Goal: Navigation & Orientation: Find specific page/section

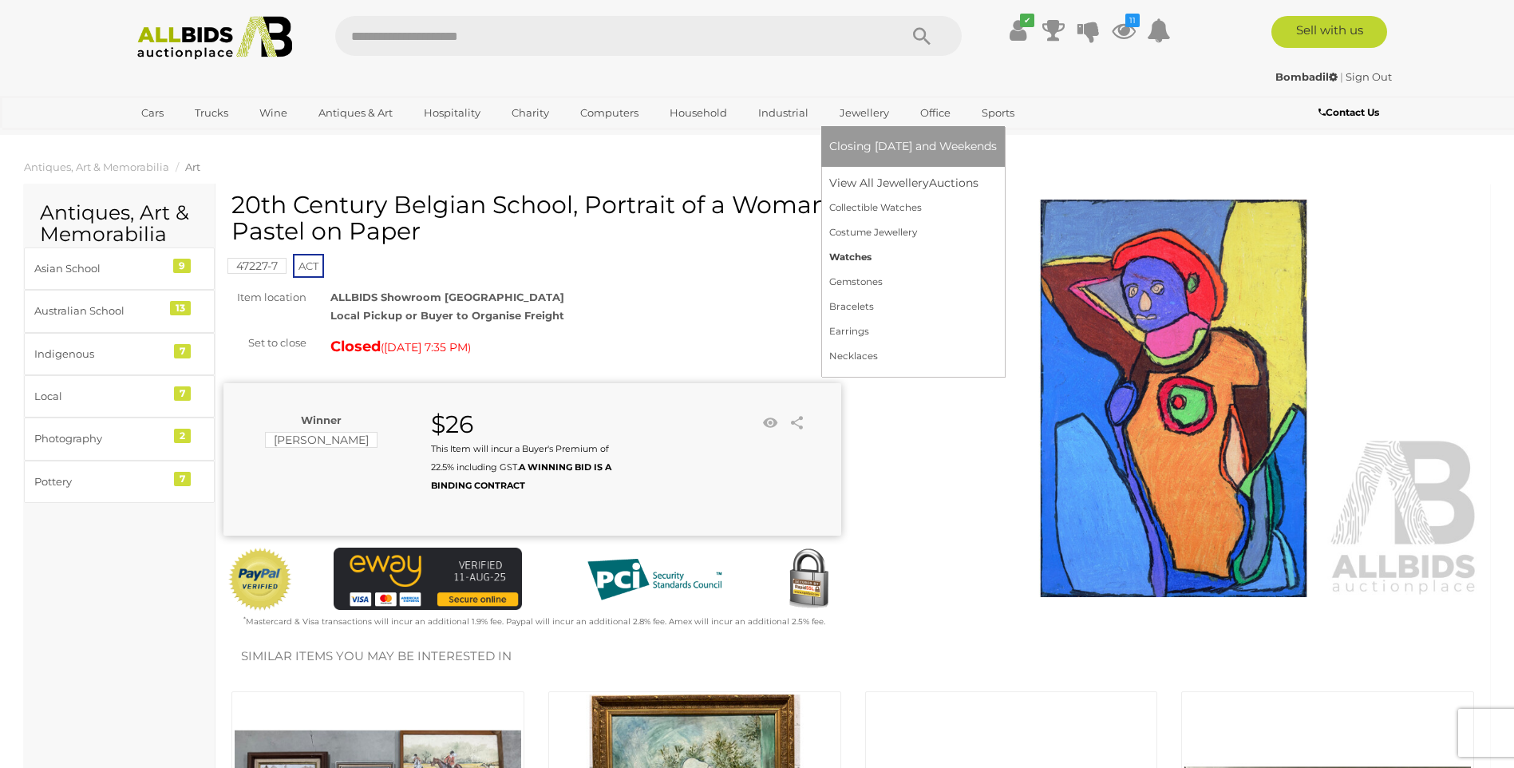
click at [845, 259] on link "Watches" at bounding box center [913, 257] width 168 height 25
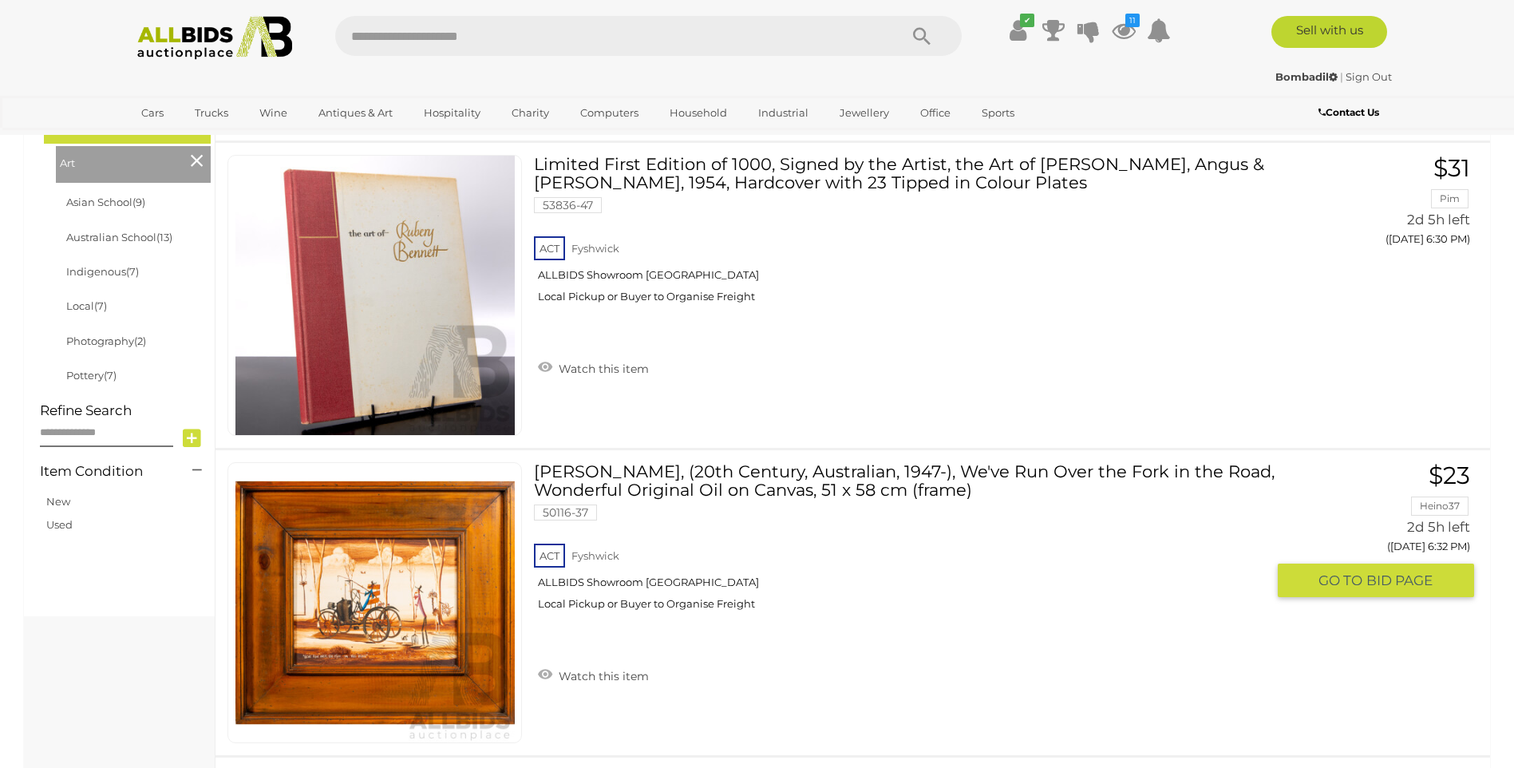
scroll to position [639, 0]
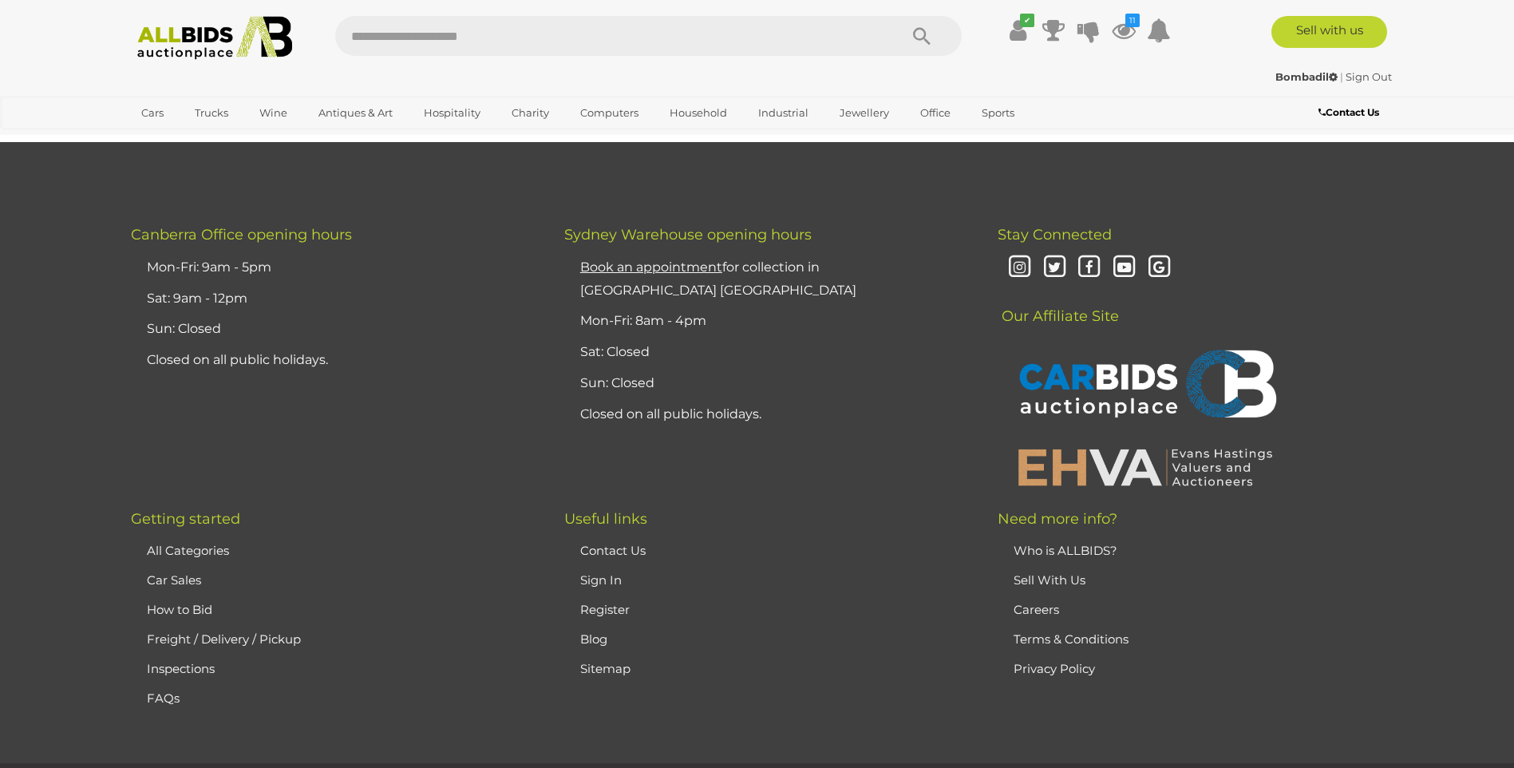
drag, startPoint x: 983, startPoint y: 214, endPoint x: 929, endPoint y: 799, distance: 587.5
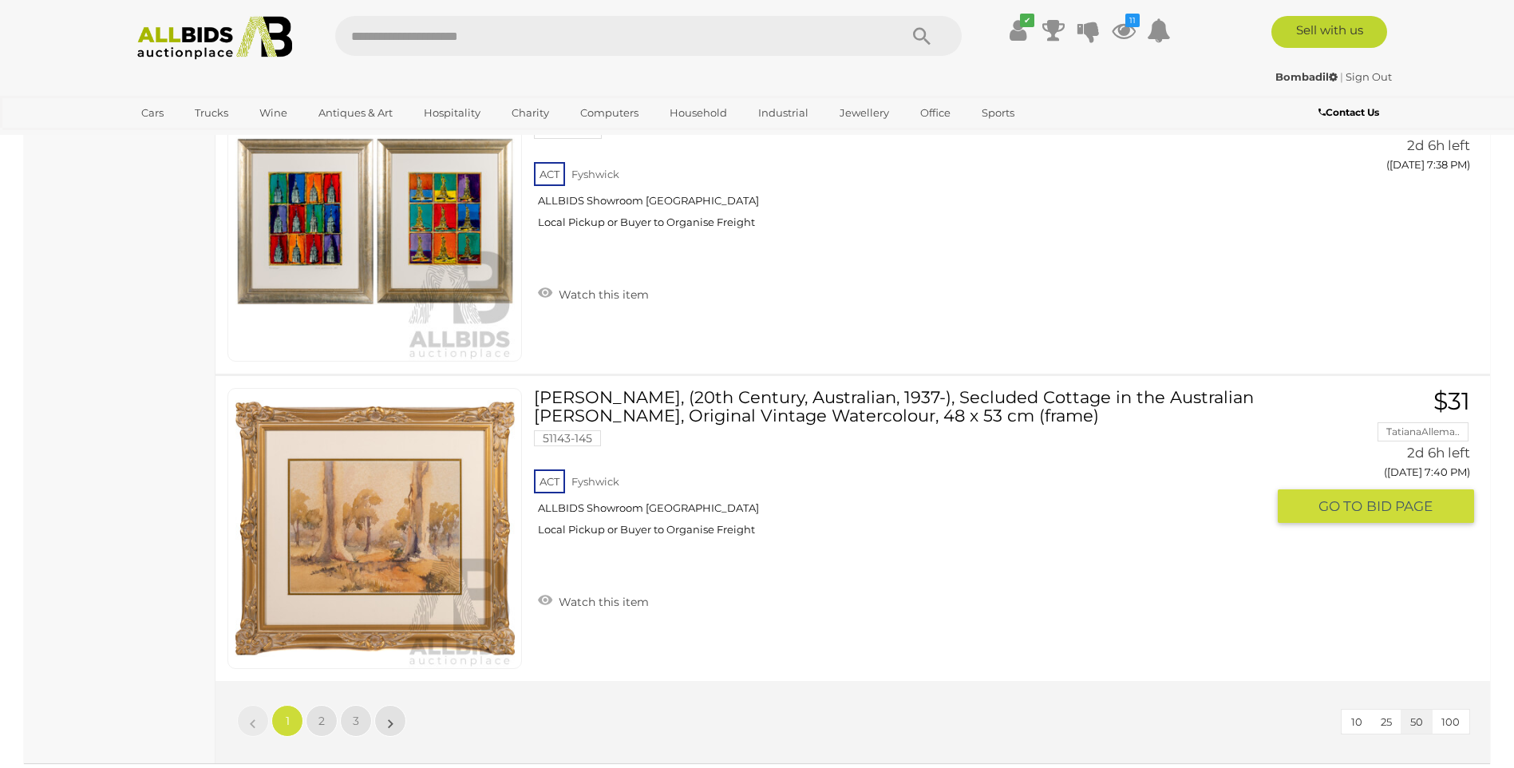
scroll to position [15261, 0]
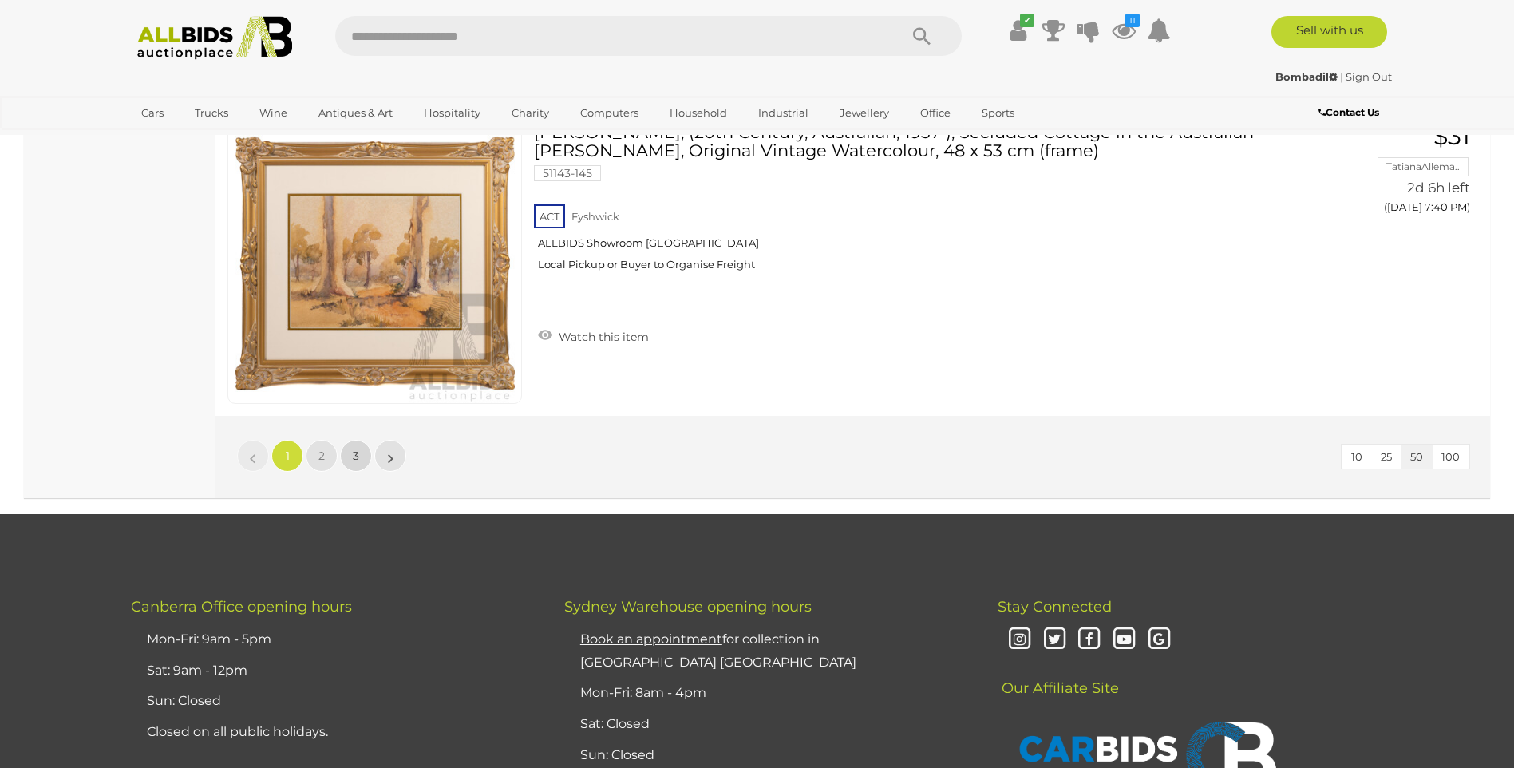
click at [346, 462] on link "3" at bounding box center [356, 456] width 32 height 32
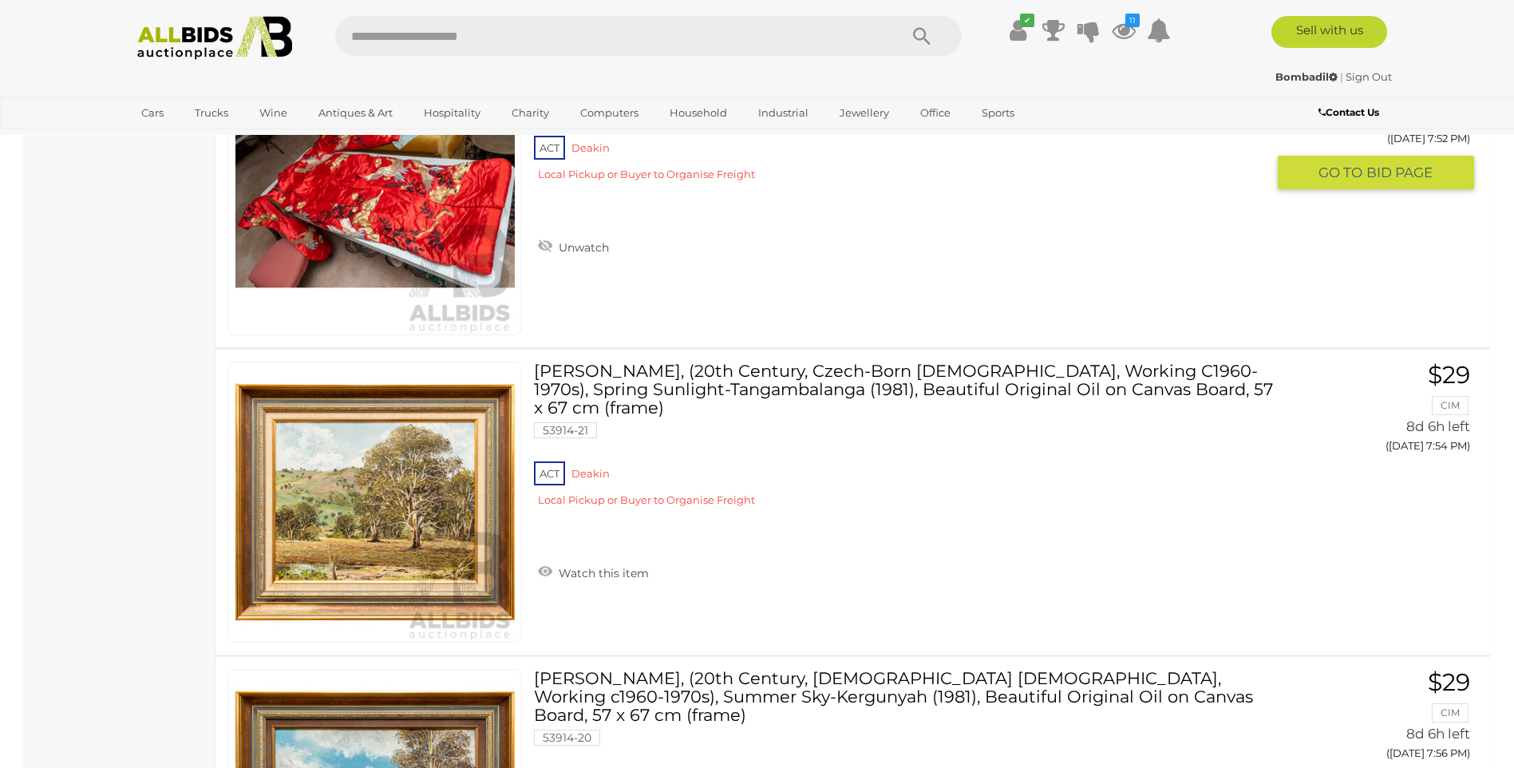
scroll to position [5340, 0]
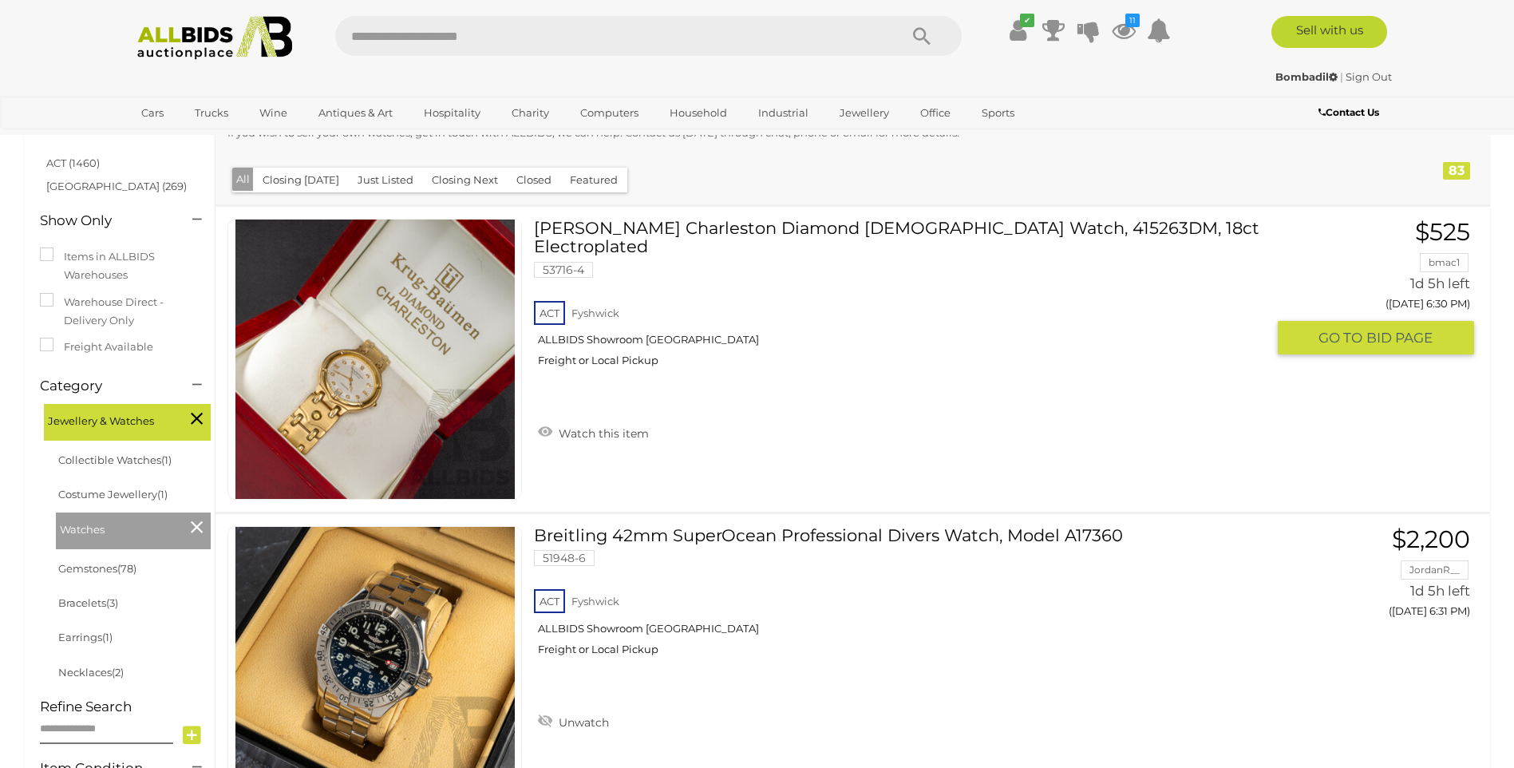
scroll to position [80, 0]
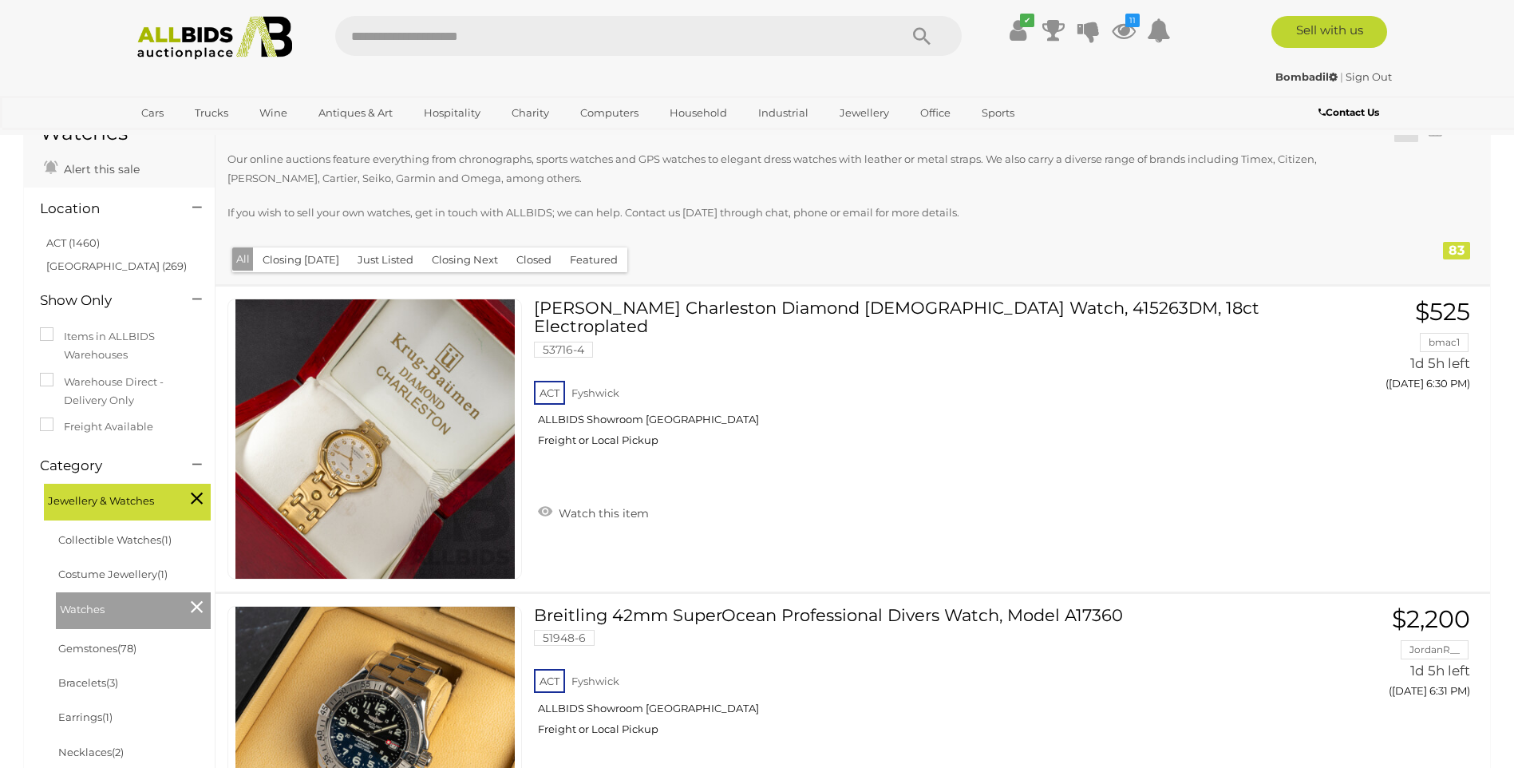
drag, startPoint x: 1054, startPoint y: 359, endPoint x: 1081, endPoint y: 796, distance: 437.5
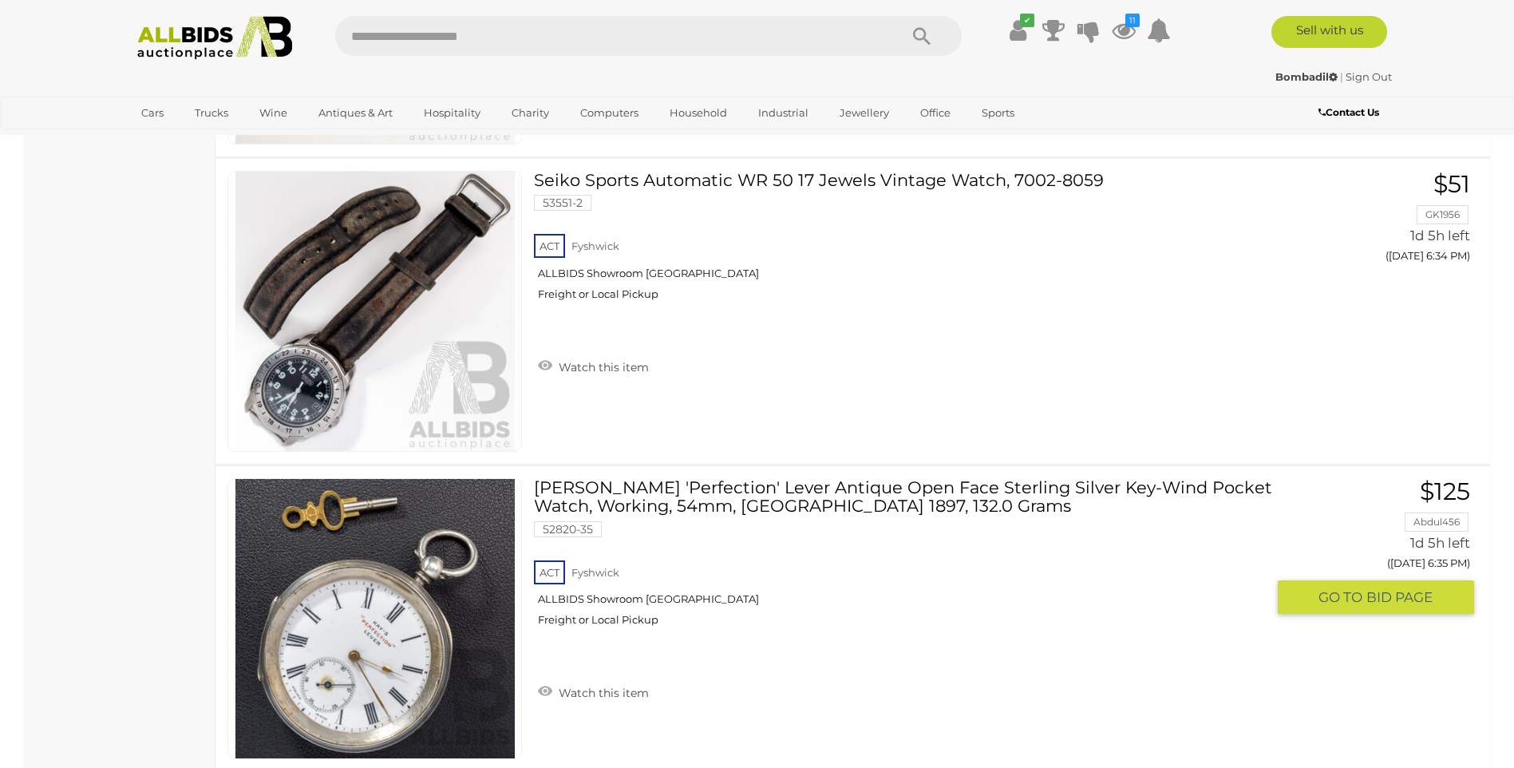
drag, startPoint x: 1267, startPoint y: 198, endPoint x: 1194, endPoint y: 654, distance: 461.5
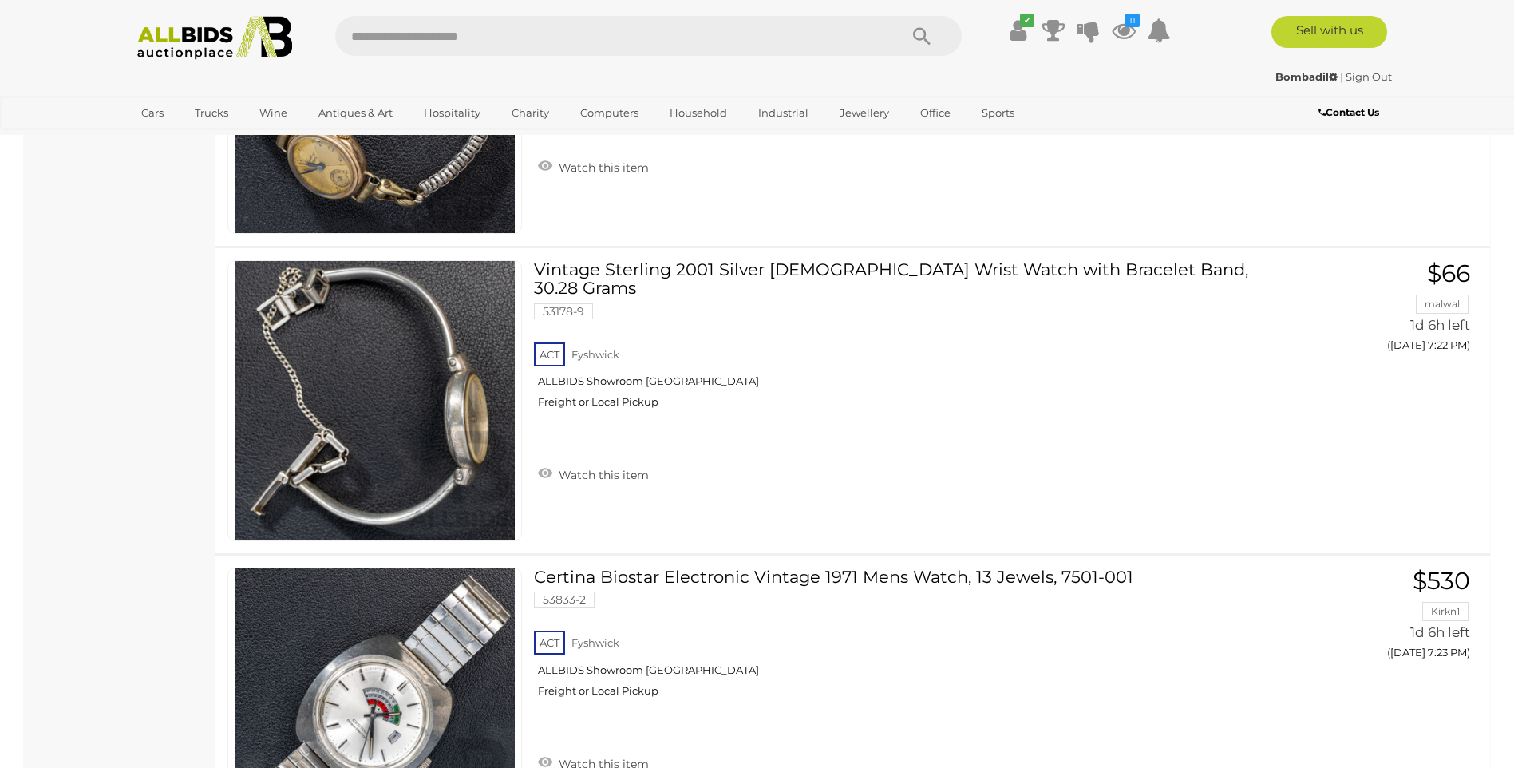
scroll to position [15793, 0]
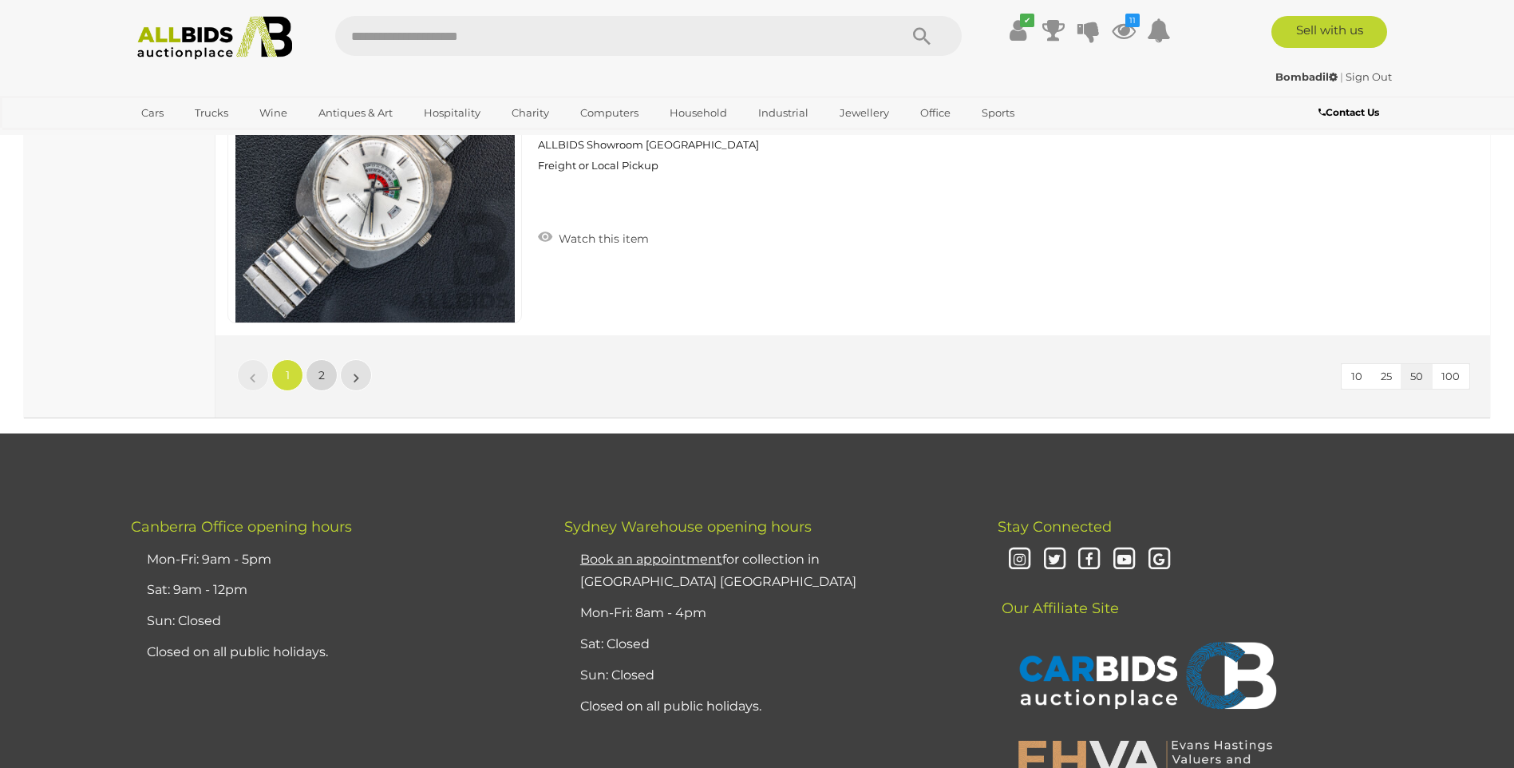
click at [322, 377] on span "2" at bounding box center [321, 375] width 6 height 14
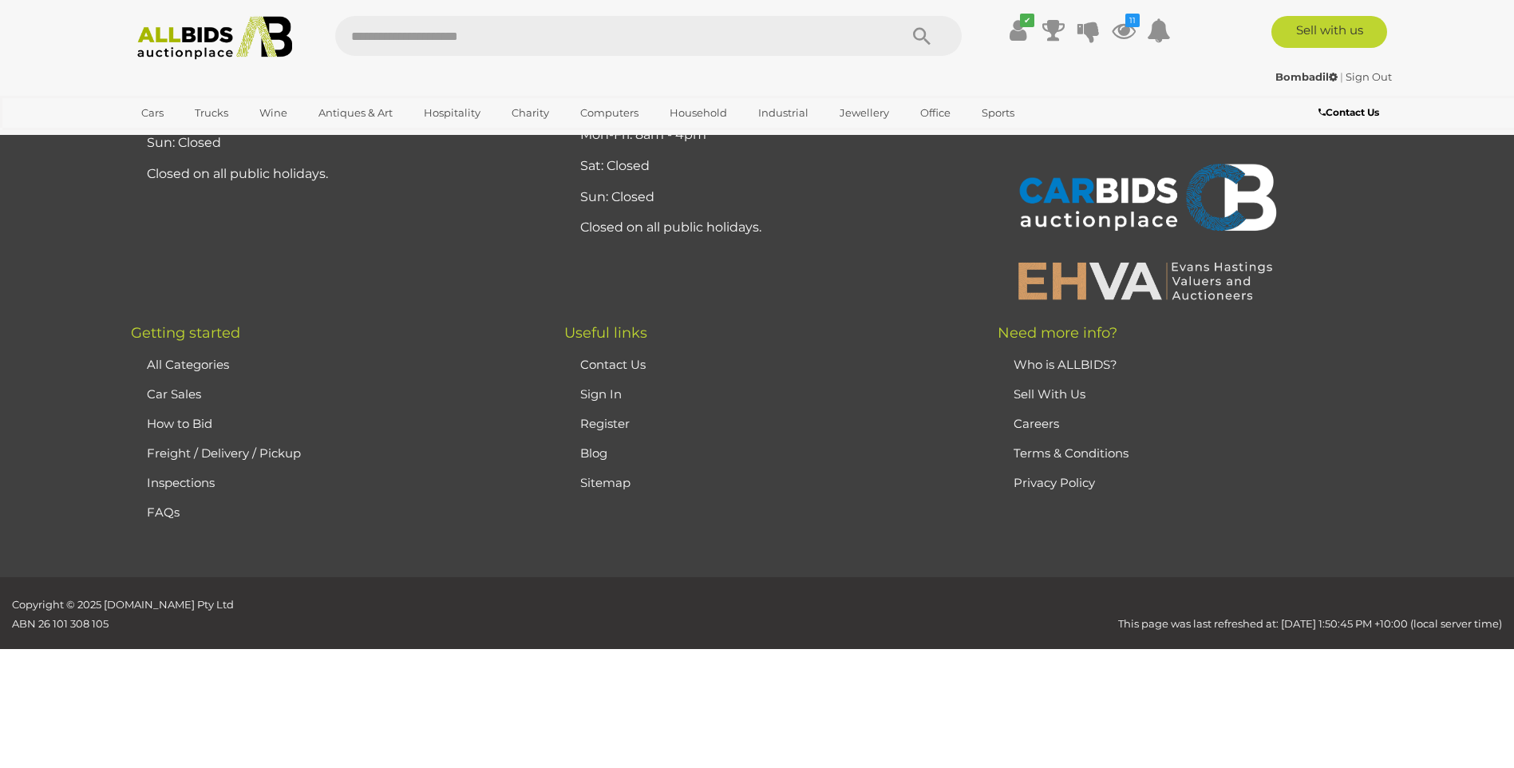
scroll to position [204, 0]
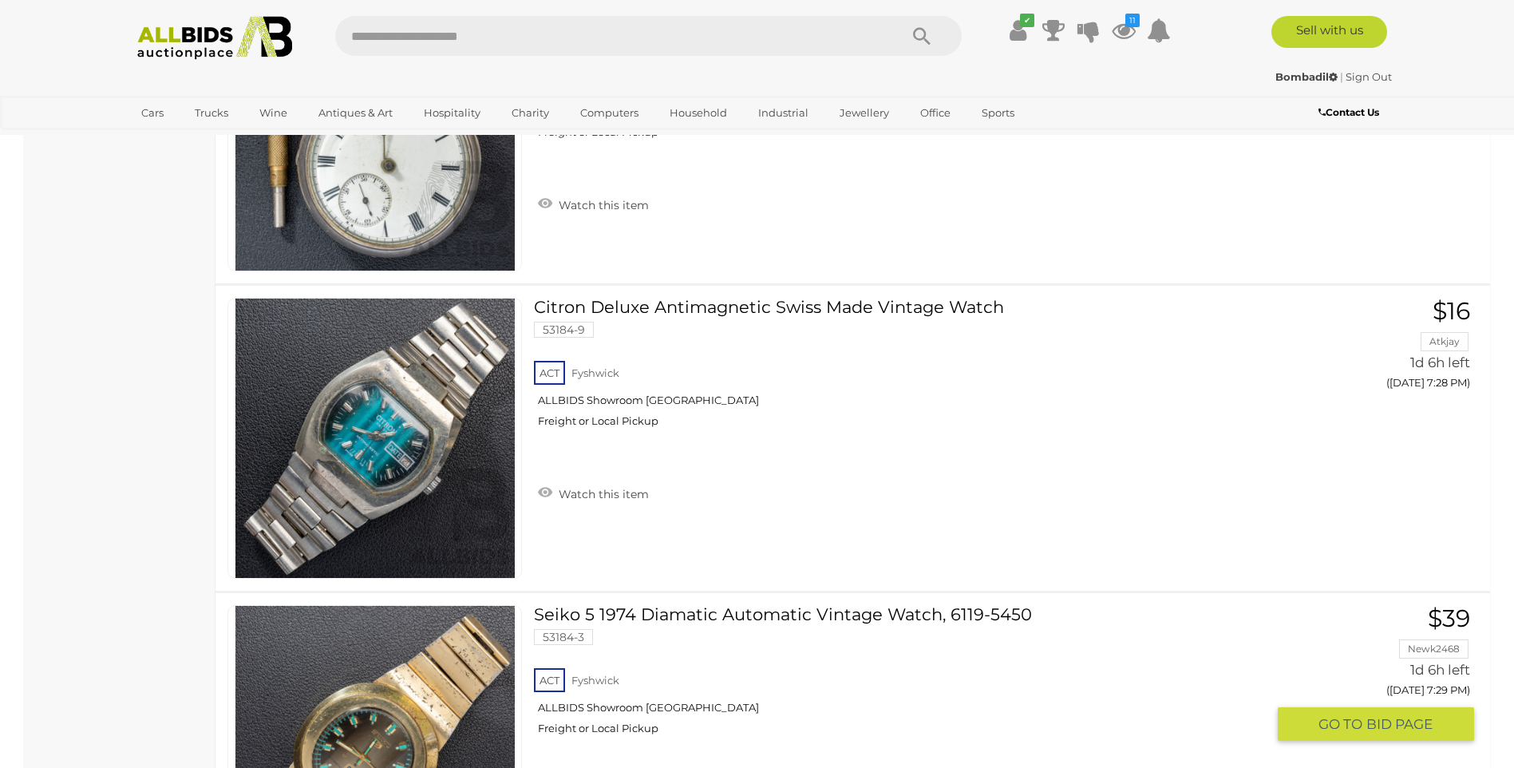
drag, startPoint x: 1195, startPoint y: 164, endPoint x: 1208, endPoint y: 694, distance: 530.2
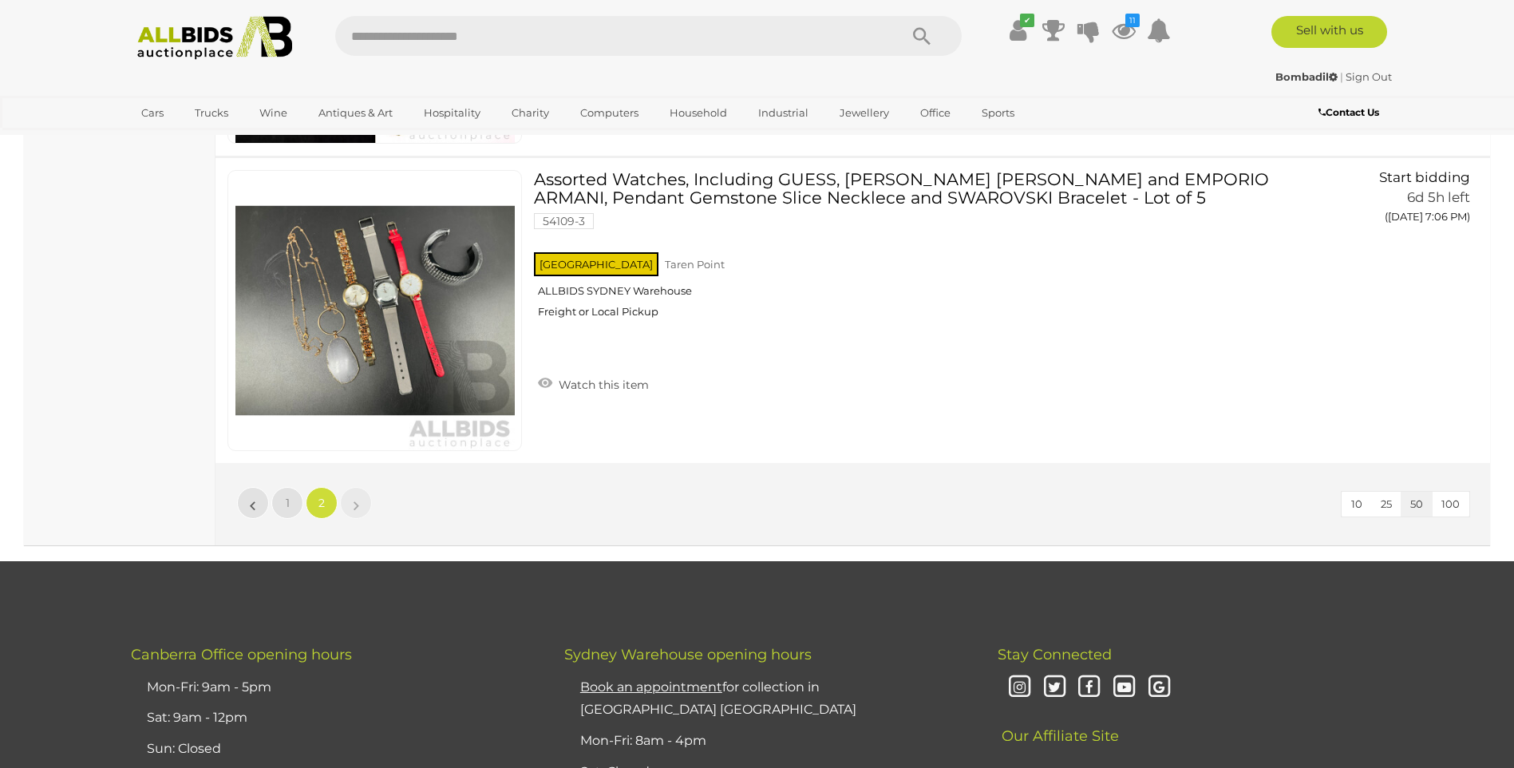
scroll to position [9863, 0]
